Goal: Navigation & Orientation: Go to known website

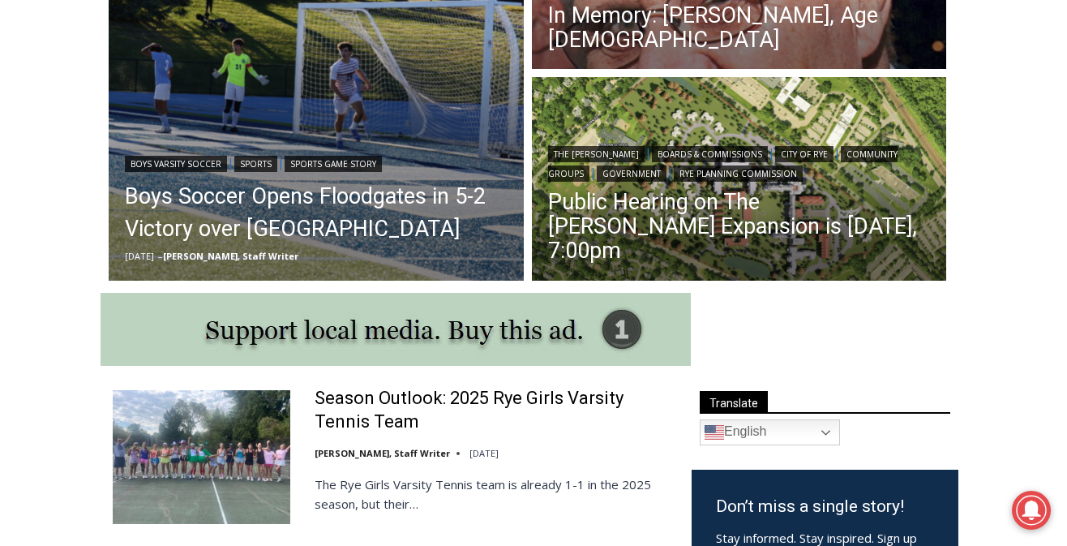
scroll to position [597, 0]
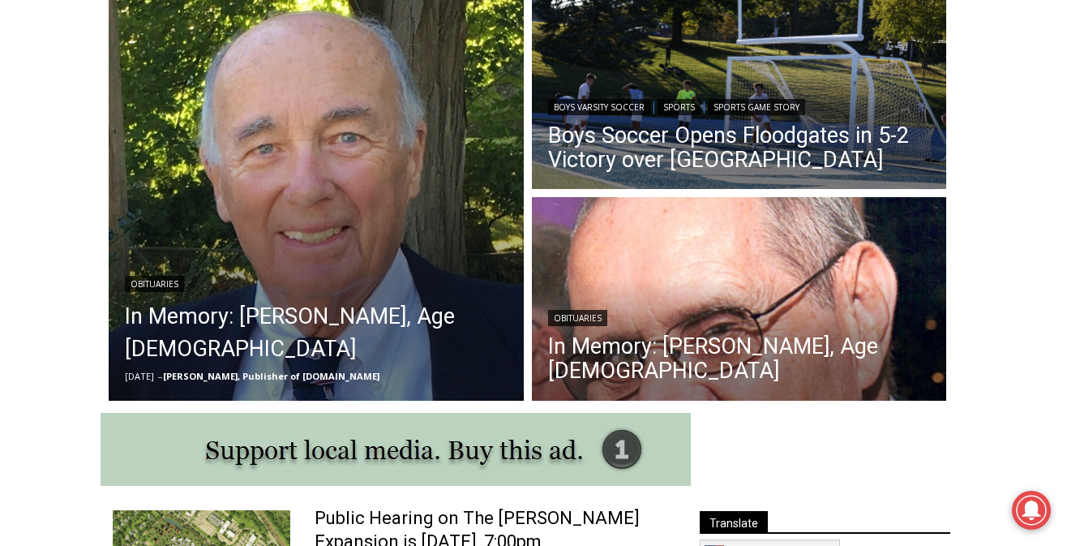
scroll to position [468, 0]
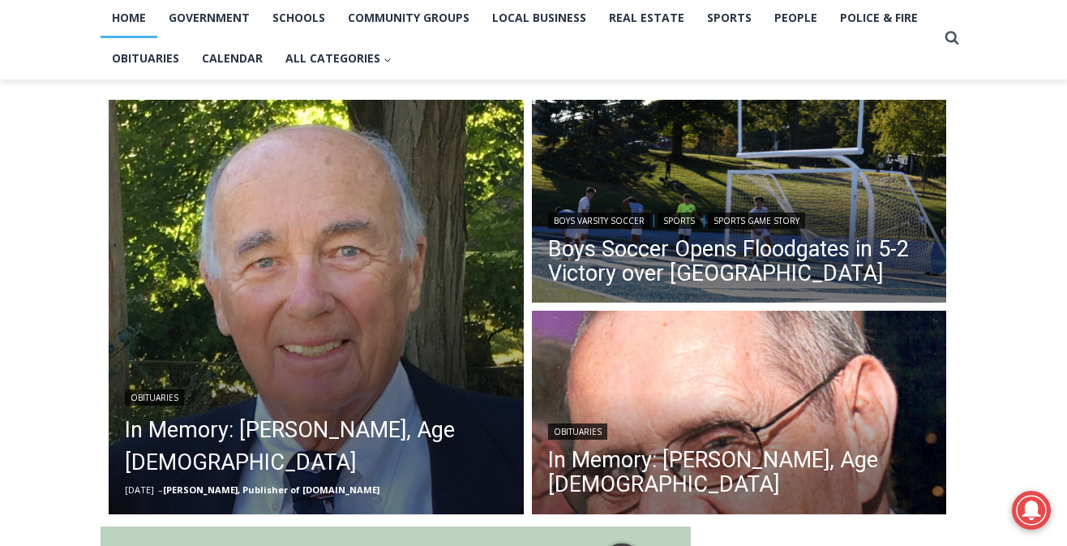
scroll to position [347, 0]
